Goal: Task Accomplishment & Management: Use online tool/utility

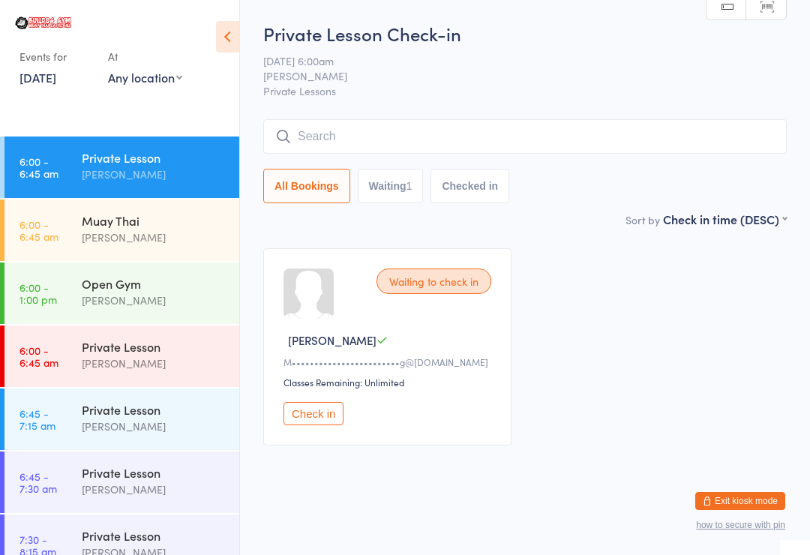
click at [317, 418] on button "Check in" at bounding box center [313, 413] width 60 height 23
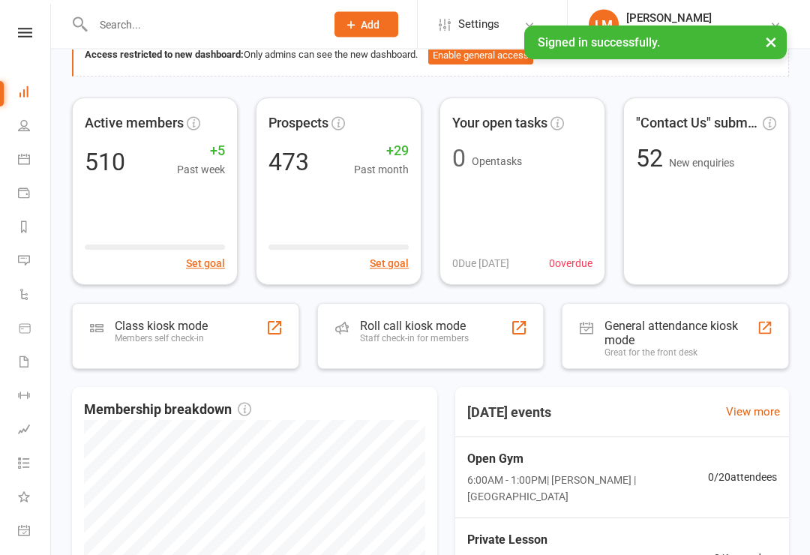
scroll to position [90, 0]
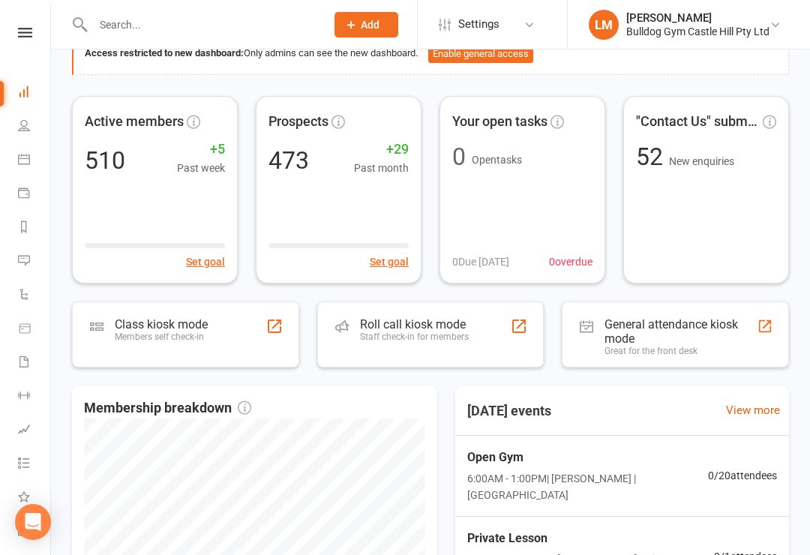
click at [174, 321] on div "Class kiosk mode" at bounding box center [161, 324] width 93 height 14
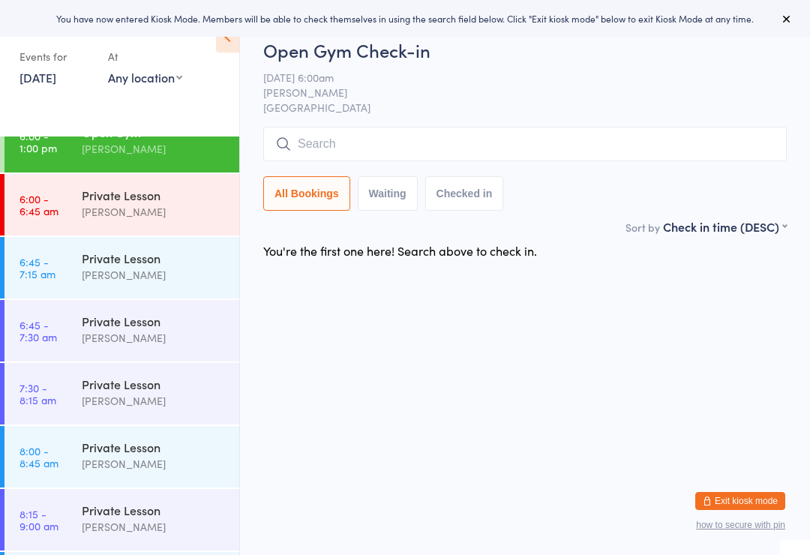
scroll to position [164, 0]
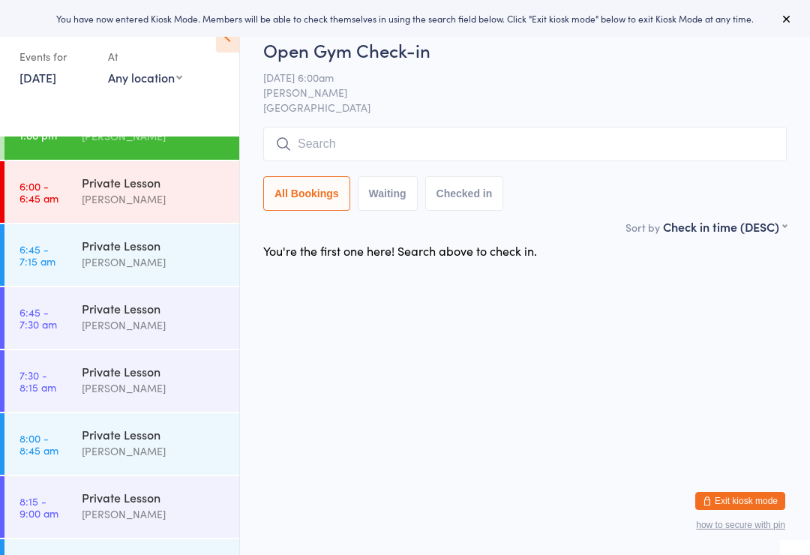
click at [100, 253] on div "Private Lesson" at bounding box center [154, 245] width 145 height 16
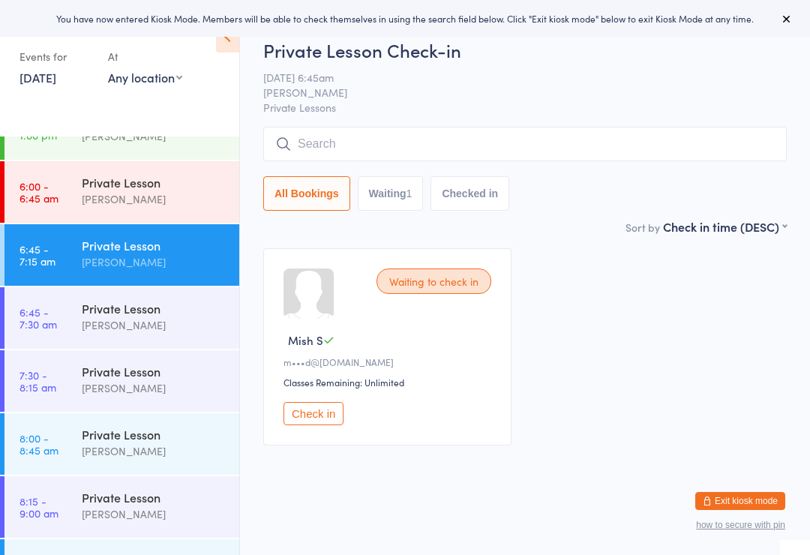
scroll to position [13, 0]
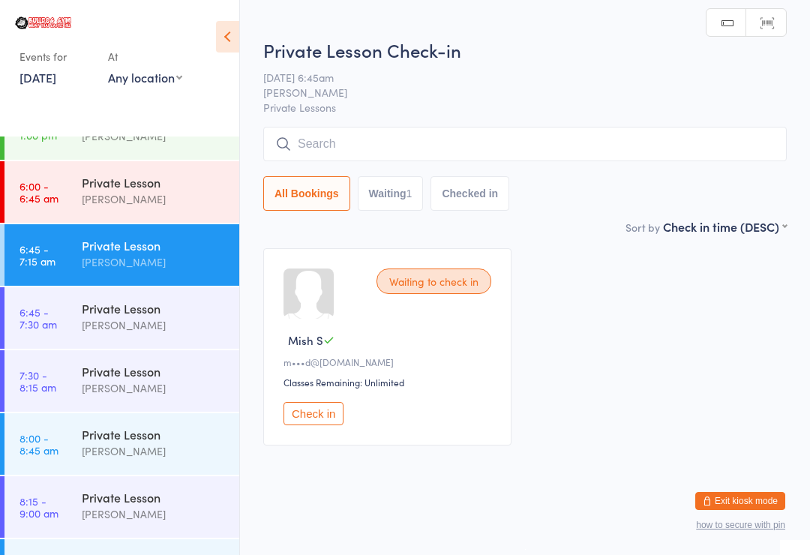
click at [305, 389] on div "Waiting to check in Mish S m•••d@[DOMAIN_NAME] Classes Remaining: Unlimited Che…" at bounding box center [387, 346] width 248 height 197
click at [307, 405] on button "Check in" at bounding box center [313, 413] width 60 height 23
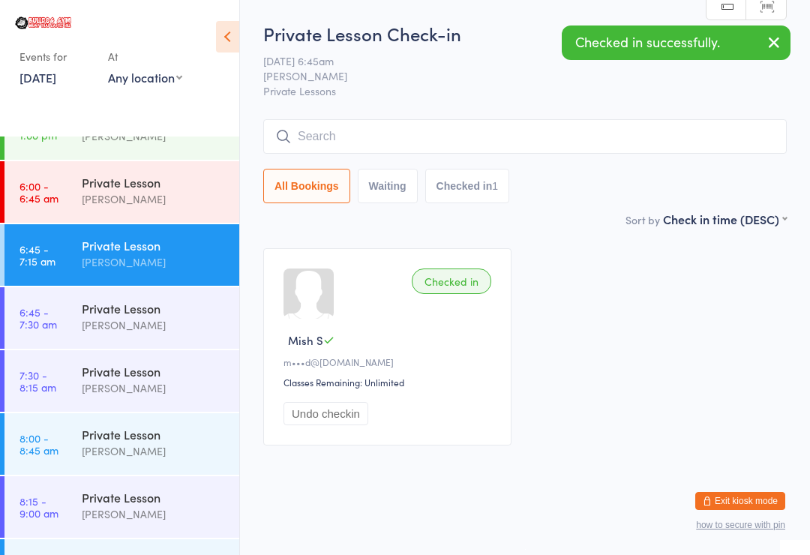
click at [106, 325] on div "[PERSON_NAME]" at bounding box center [154, 324] width 145 height 17
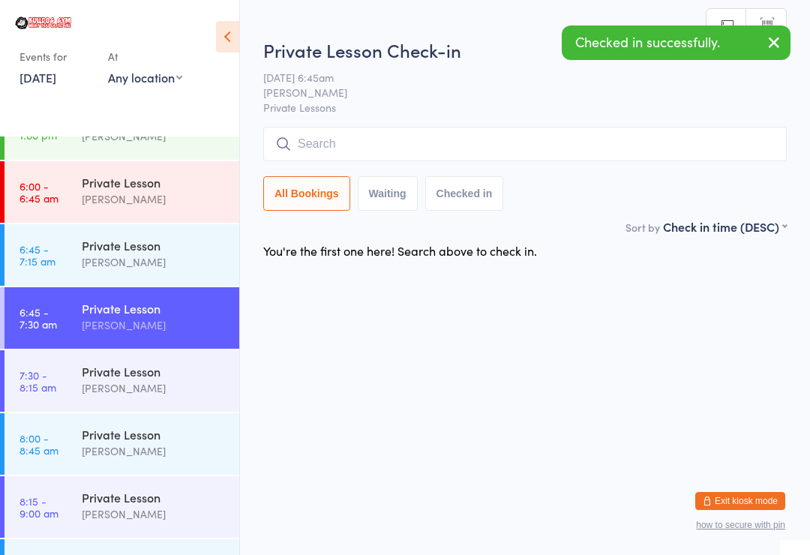
click at [127, 382] on div "[PERSON_NAME]" at bounding box center [154, 387] width 145 height 17
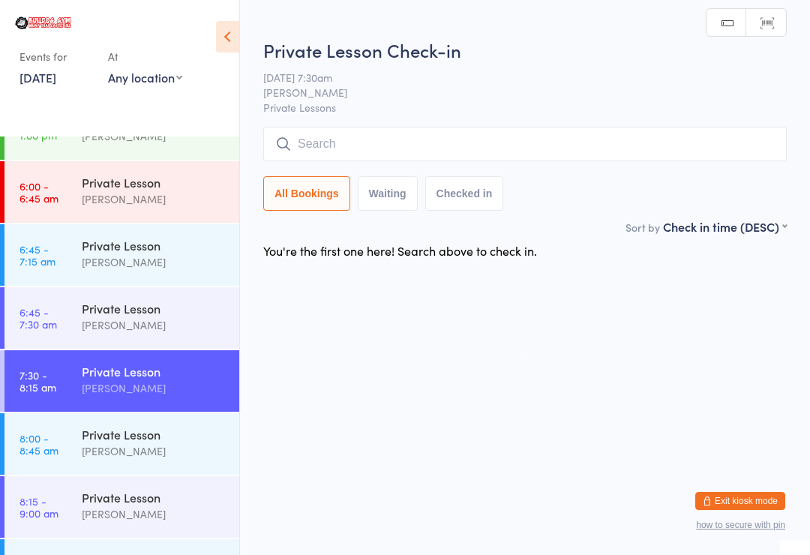
click at [154, 436] on div "Private Lesson" at bounding box center [154, 434] width 145 height 16
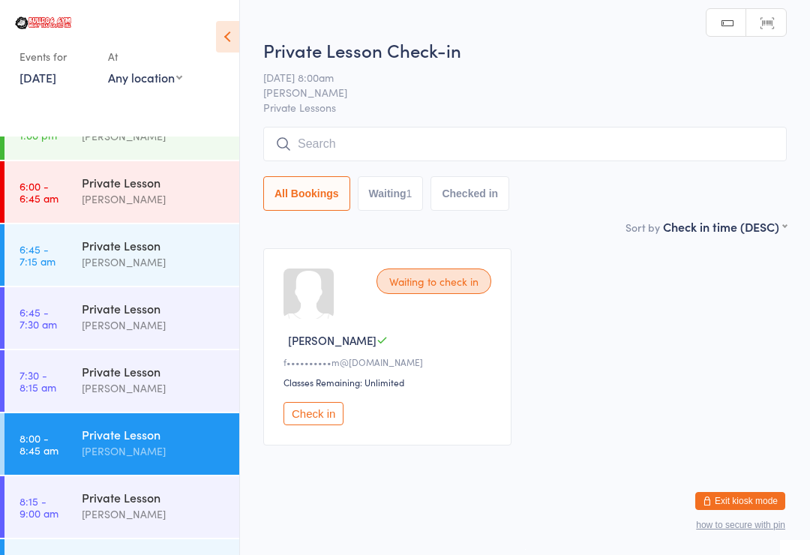
click at [305, 418] on button "Check in" at bounding box center [313, 413] width 60 height 23
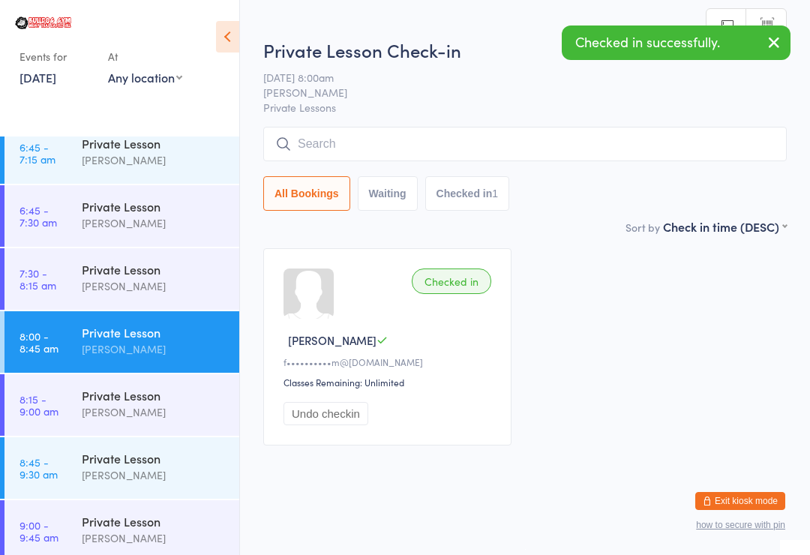
scroll to position [268, 0]
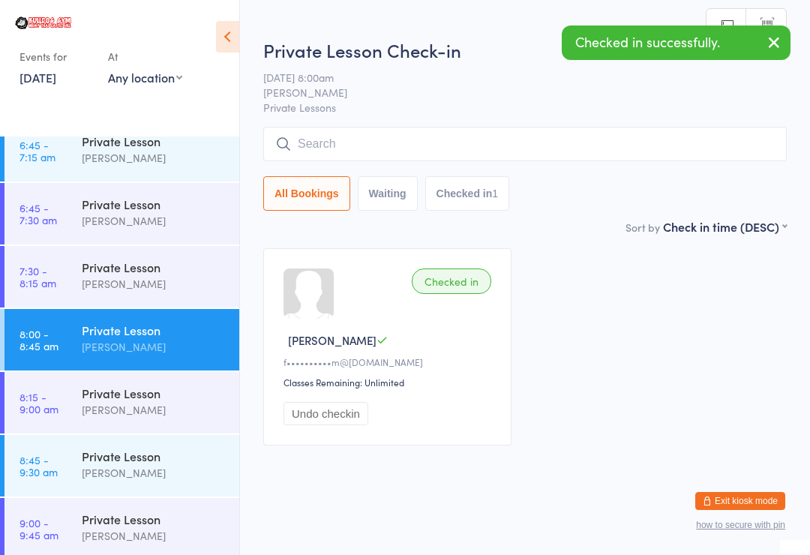
click at [87, 406] on div "[PERSON_NAME]" at bounding box center [154, 409] width 145 height 17
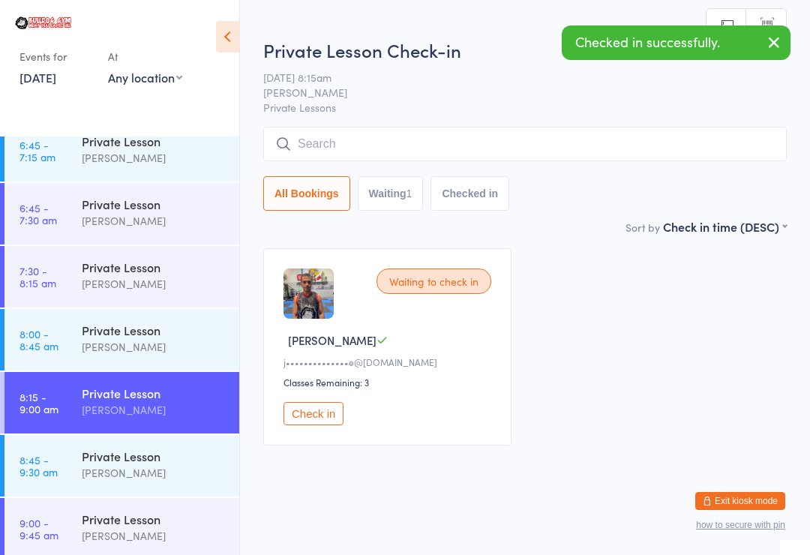
click at [300, 420] on button "Check in" at bounding box center [313, 413] width 60 height 23
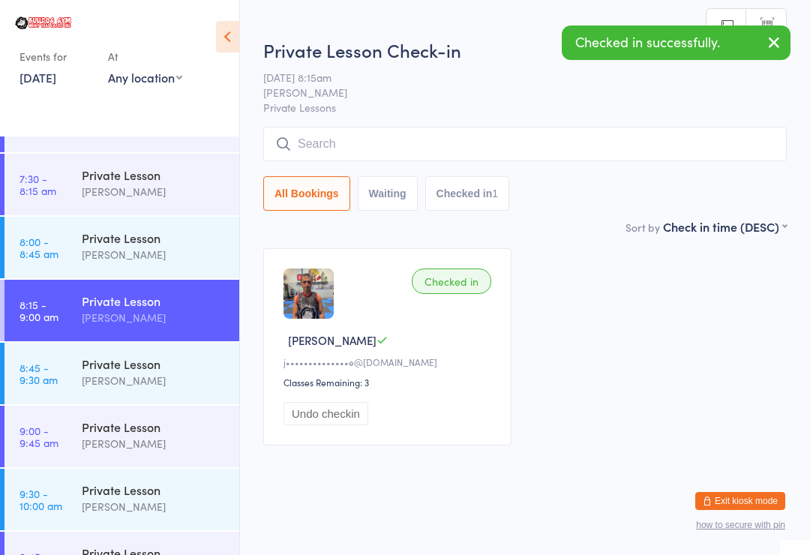
scroll to position [361, 0]
click at [104, 370] on div "Private Lesson" at bounding box center [154, 363] width 145 height 16
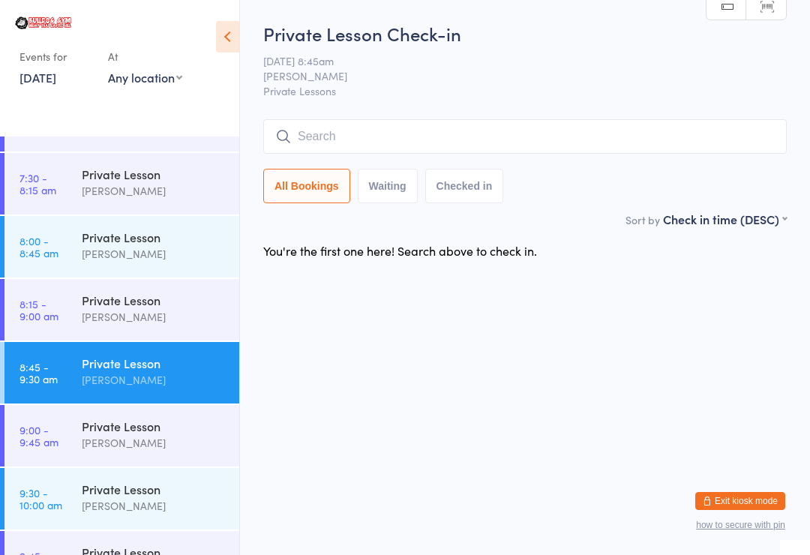
click at [103, 421] on div "Private Lesson" at bounding box center [154, 426] width 145 height 16
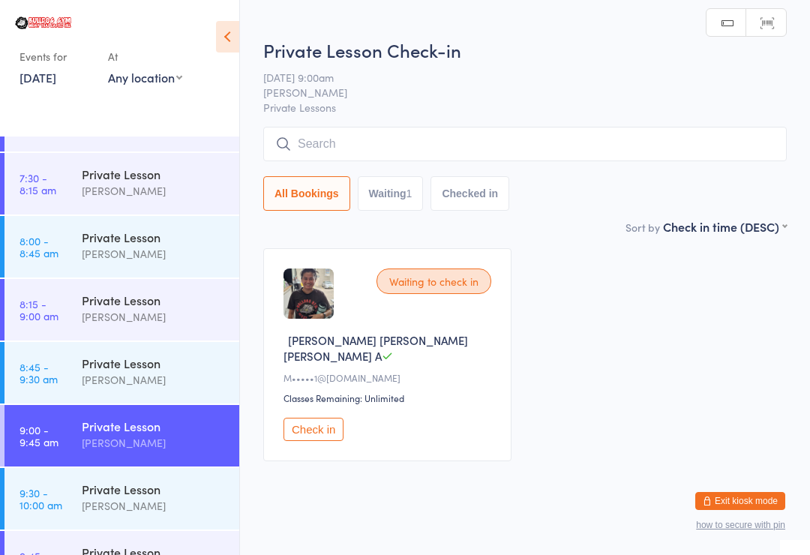
click at [304, 418] on button "Check in" at bounding box center [313, 429] width 60 height 23
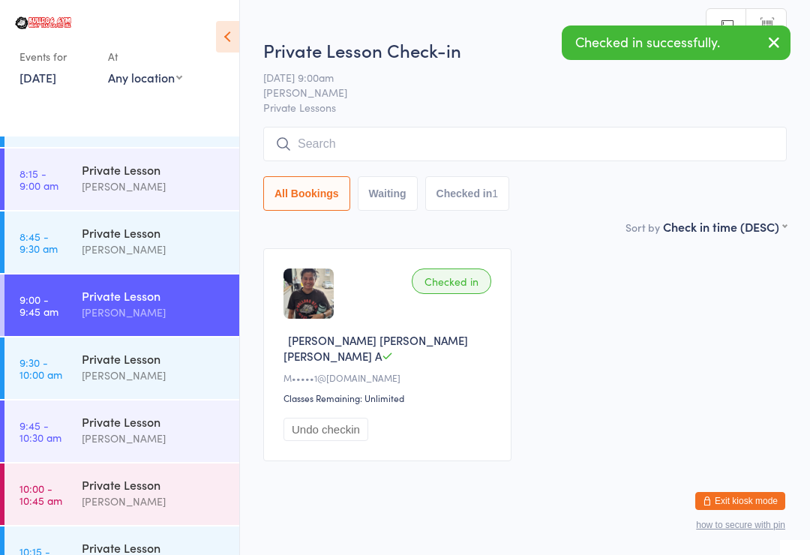
scroll to position [520, 0]
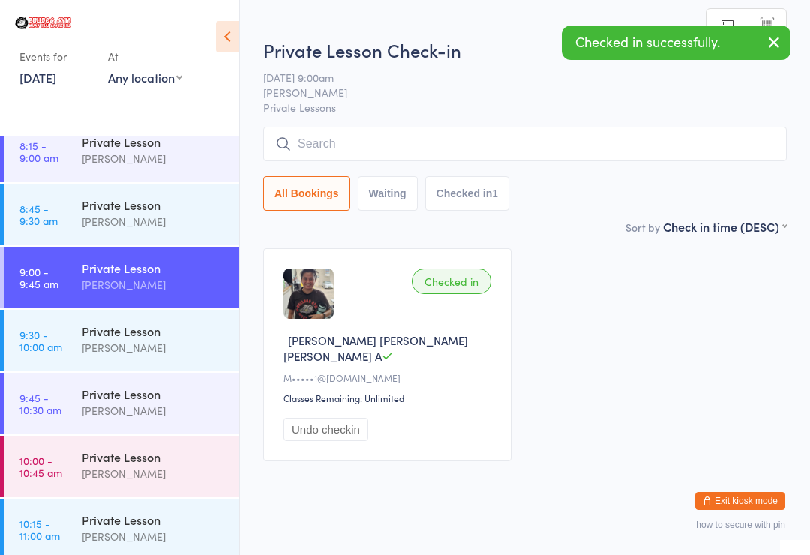
click at [60, 341] on time "9:30 - 10:00 am" at bounding box center [40, 340] width 43 height 24
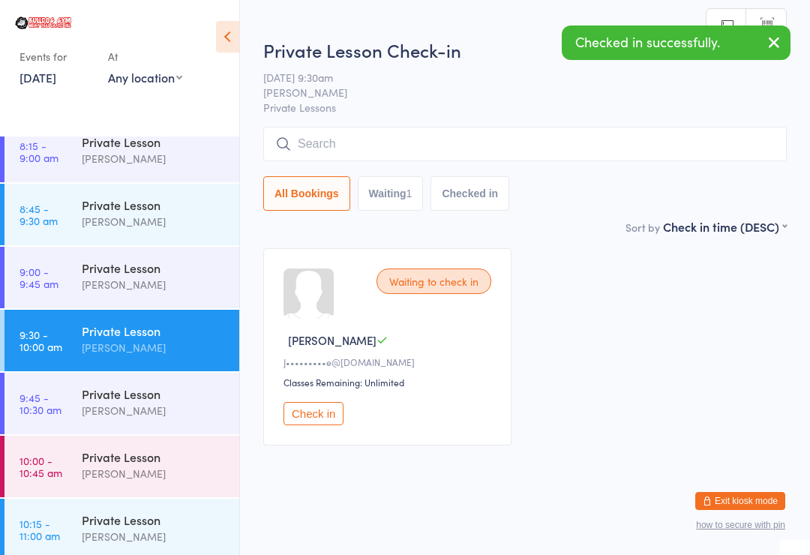
click at [299, 406] on div "Waiting to check in [PERSON_NAME]•••••••••e@[DOMAIN_NAME] Classes Remaining: Un…" at bounding box center [387, 346] width 248 height 197
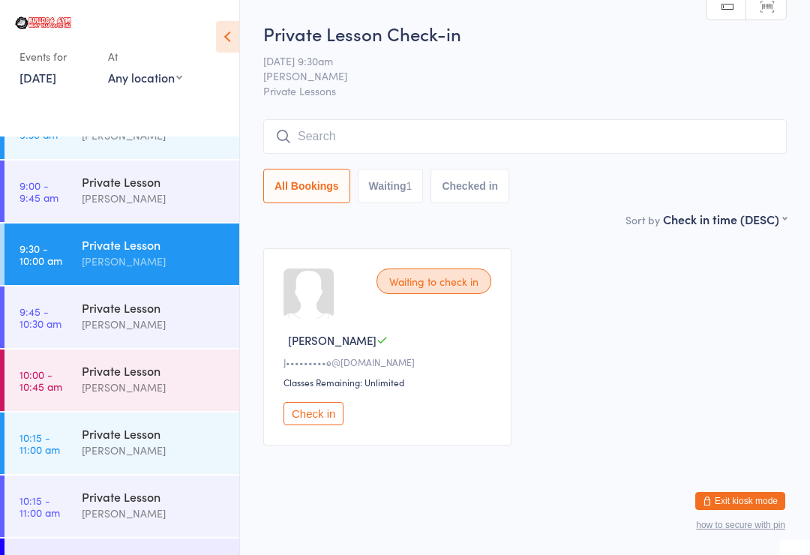
scroll to position [609, 0]
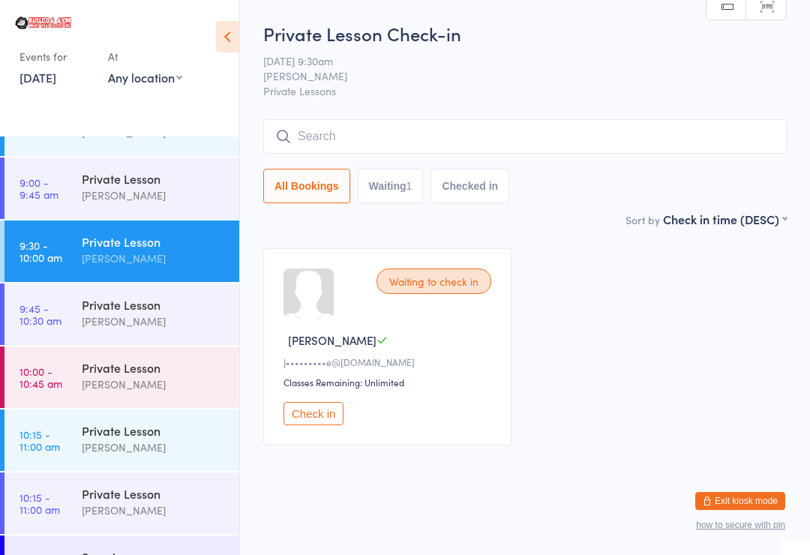
click at [100, 313] on div "Private Lesson" at bounding box center [154, 304] width 145 height 16
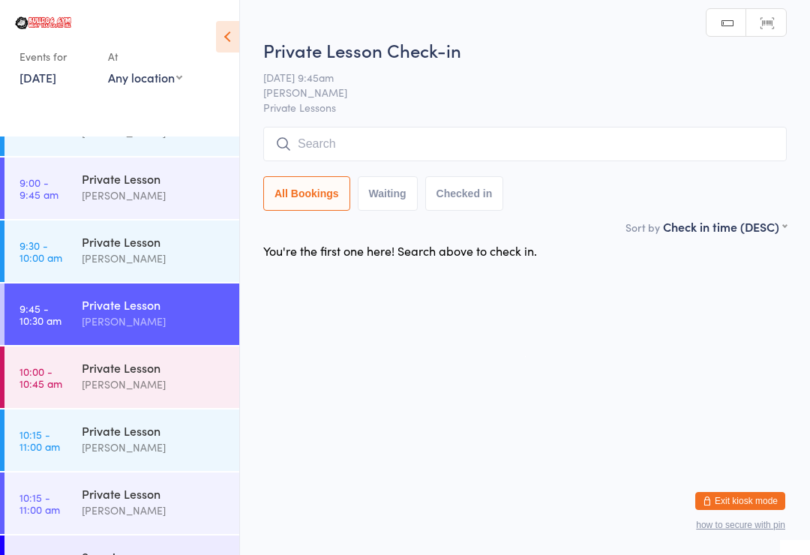
click at [105, 358] on div "Private Lesson [PERSON_NAME]" at bounding box center [160, 375] width 157 height 59
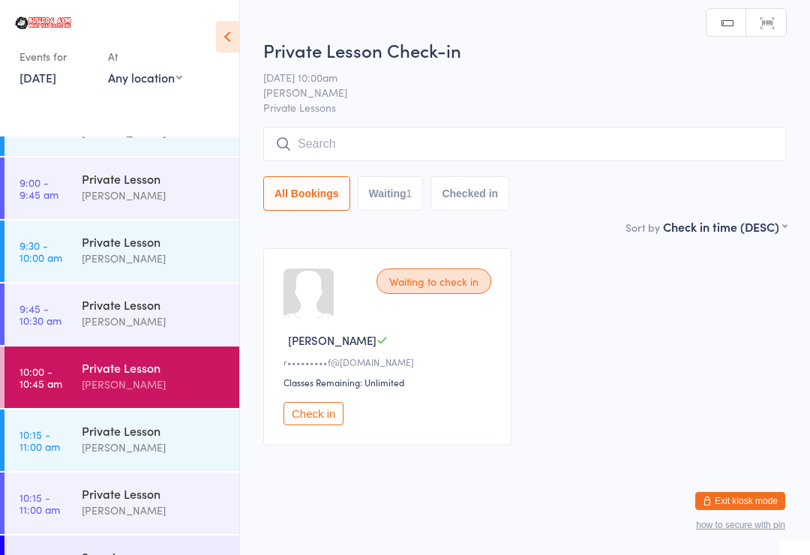
click at [295, 405] on div "Waiting to check in [PERSON_NAME] F r•••••••••f@[DOMAIN_NAME] Classes Remaining…" at bounding box center [387, 346] width 248 height 197
click at [301, 412] on button "Check in" at bounding box center [313, 413] width 60 height 23
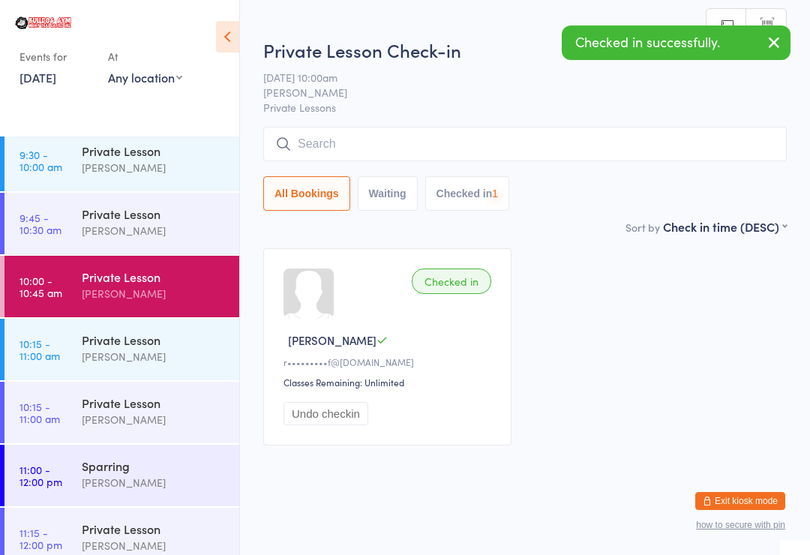
scroll to position [712, 0]
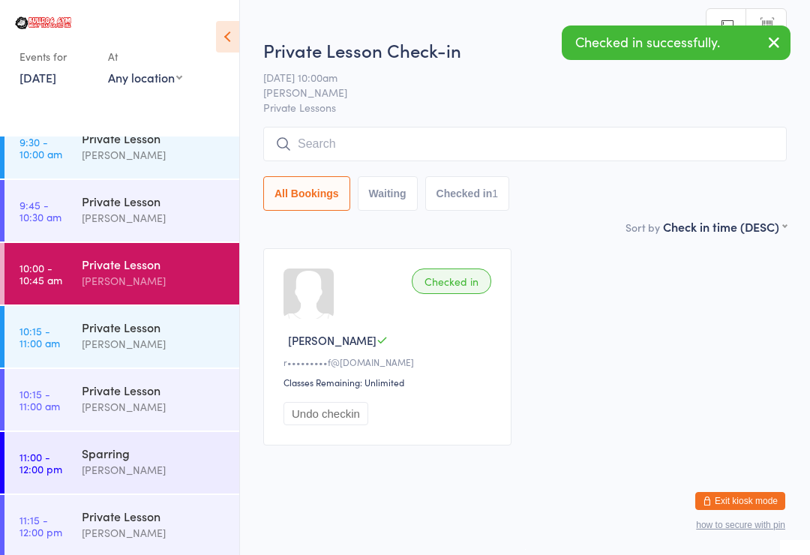
click at [84, 333] on div "Private Lesson" at bounding box center [154, 327] width 145 height 16
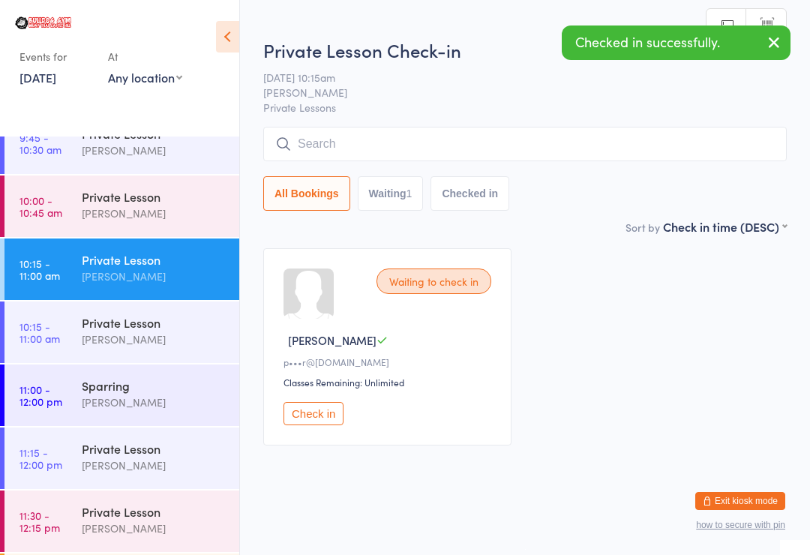
scroll to position [788, 0]
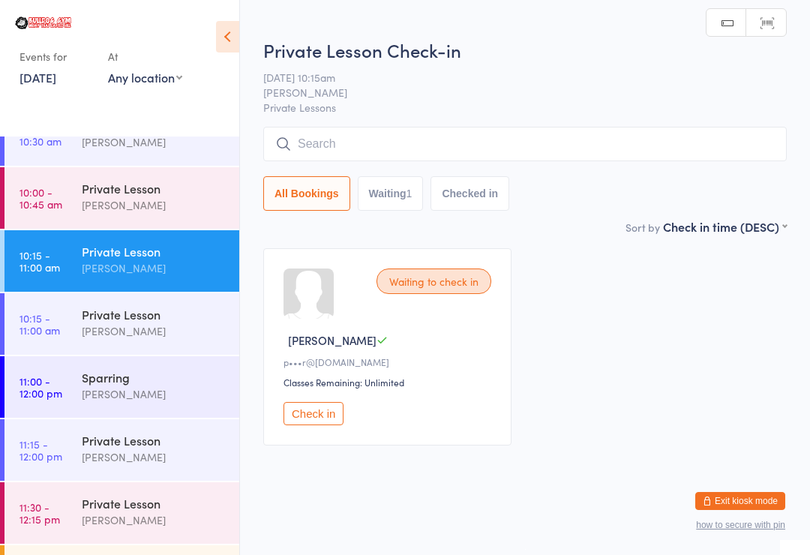
click at [68, 316] on link "10:15 - 11:00 am Private Lesson [PERSON_NAME]" at bounding box center [121, 323] width 235 height 61
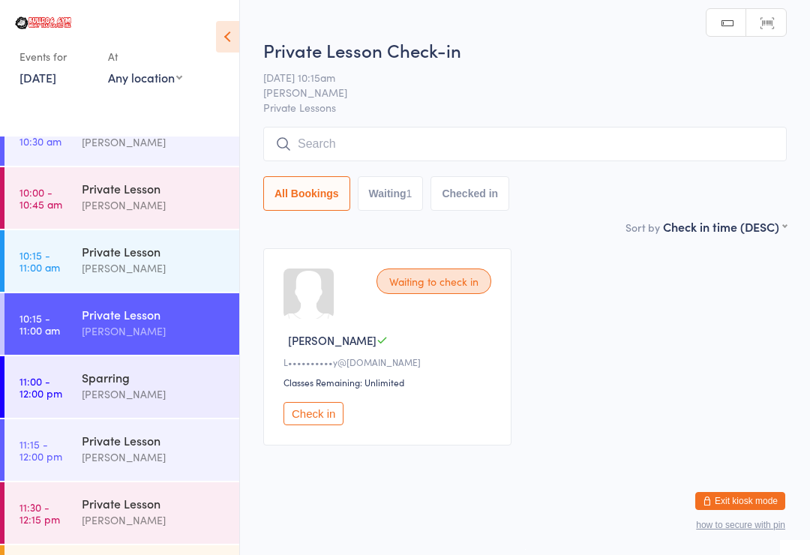
click at [304, 404] on div "Waiting to check in Lachlan M L••••••••••y@[DOMAIN_NAME] Classes Remaining: Unl…" at bounding box center [387, 346] width 248 height 197
click at [296, 412] on button "Check in" at bounding box center [313, 413] width 60 height 23
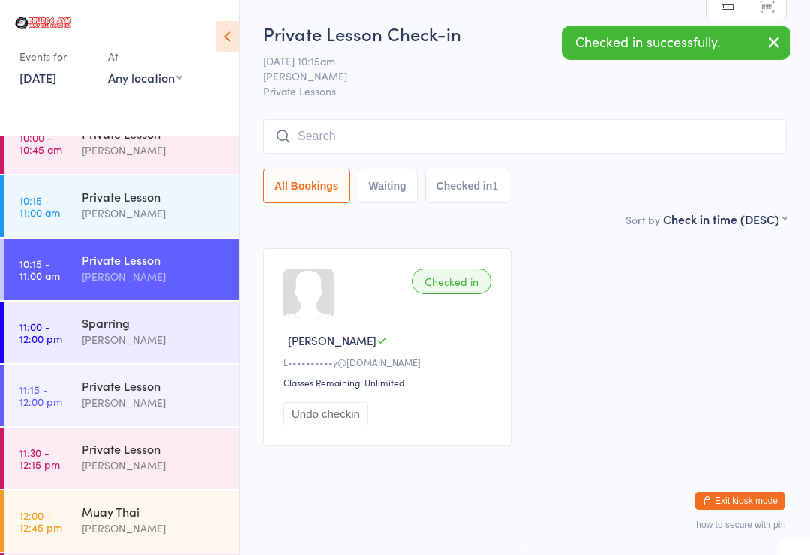
scroll to position [847, 0]
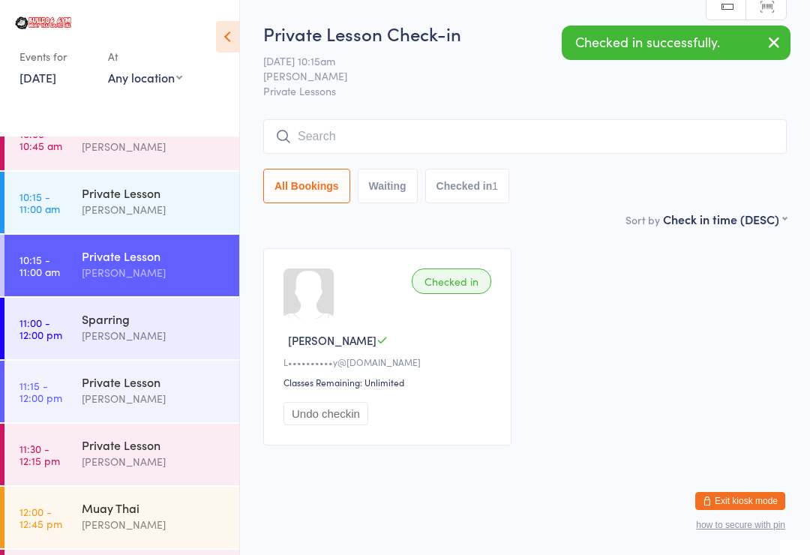
click at [102, 320] on div "Sparring" at bounding box center [154, 318] width 145 height 16
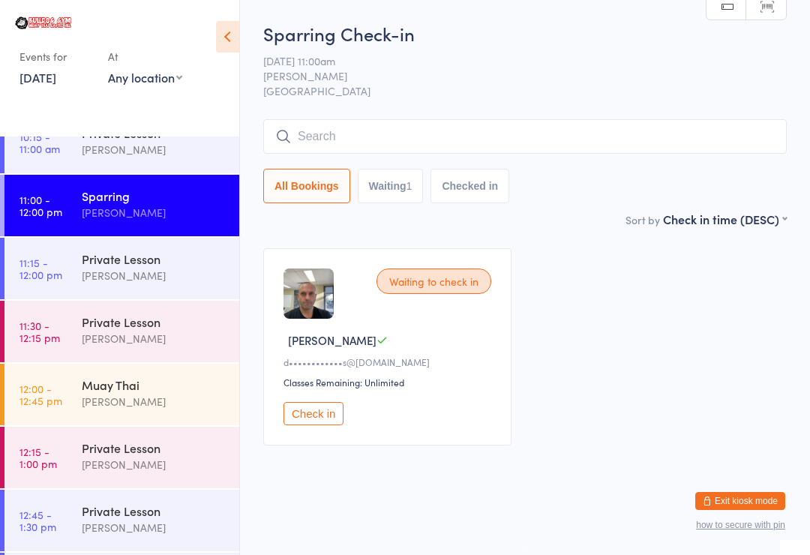
scroll to position [979, 0]
